Goal: Communication & Community: Ask a question

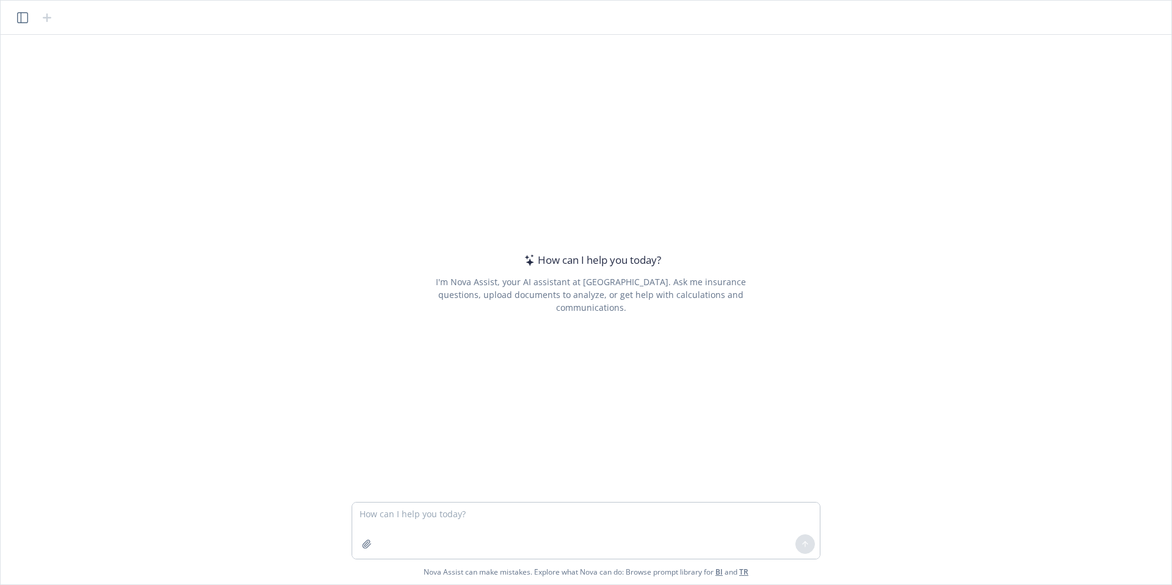
click at [579, 528] on textarea at bounding box center [586, 531] width 468 height 56
type textarea "˙"
type textarea "h"
type textarea "˙"
